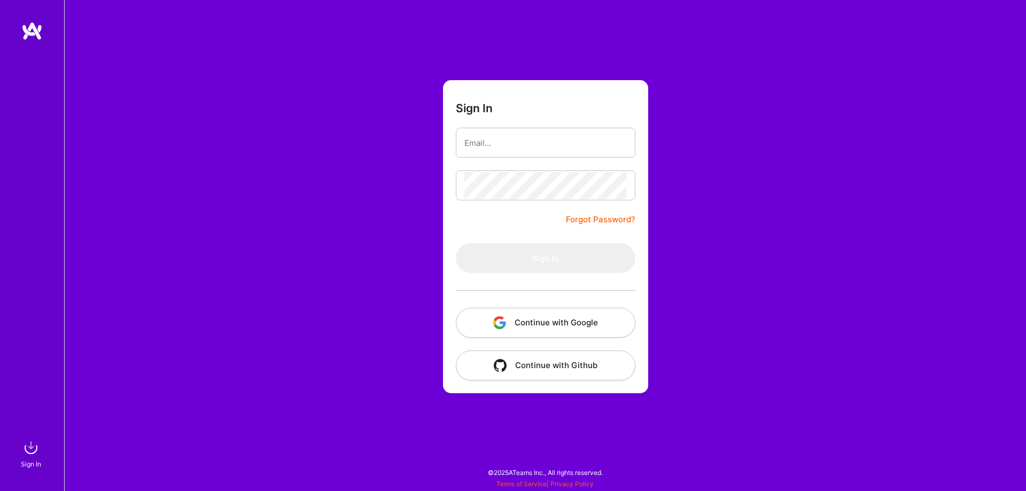
click at [25, 32] on img at bounding box center [31, 30] width 21 height 19
click at [29, 30] on img at bounding box center [31, 30] width 21 height 19
click at [33, 452] on img at bounding box center [30, 447] width 21 height 21
click at [496, 472] on div "Sign In Forgot Password? Sign In Continue with Google Continue with Github" at bounding box center [545, 245] width 962 height 491
click at [528, 488] on div "Sign In Forgot Password? Sign In Continue with Google Continue with Github" at bounding box center [545, 245] width 962 height 491
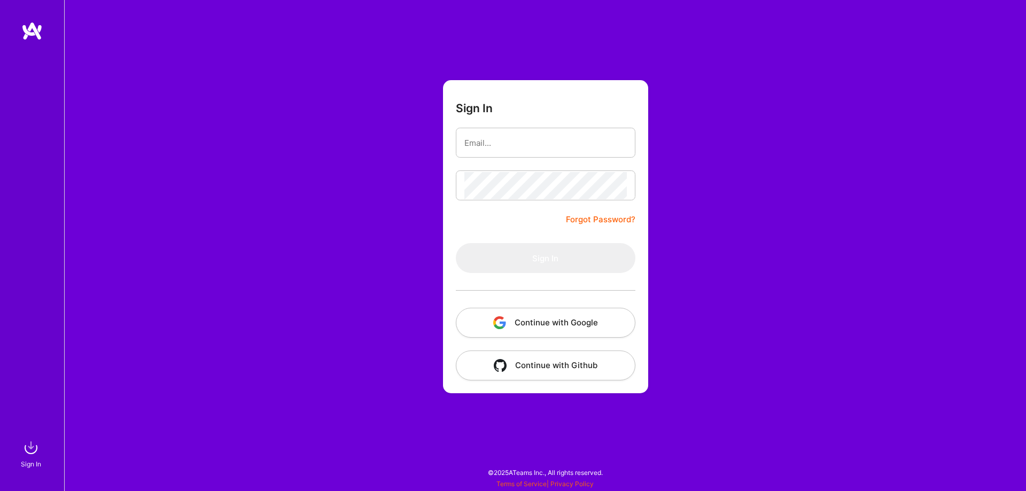
drag, startPoint x: 892, startPoint y: 136, endPoint x: 821, endPoint y: 72, distance: 96.5
click at [892, 136] on div "Sign In Forgot Password? Sign In Continue with Google Continue with Github" at bounding box center [545, 245] width 962 height 491
